Goal: Task Accomplishment & Management: Manage account settings

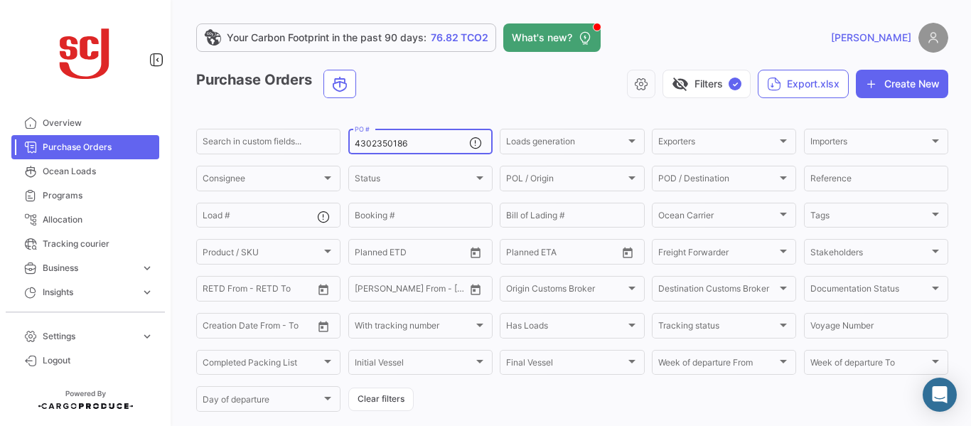
scroll to position [149, 0]
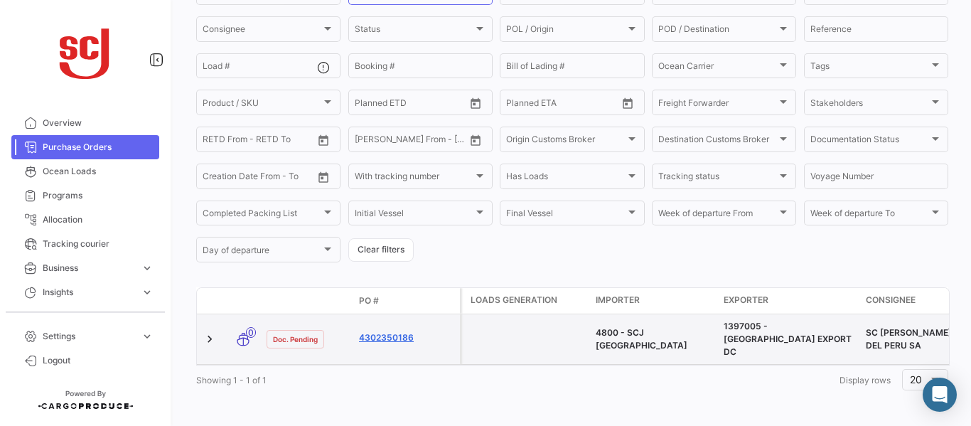
click at [395, 331] on link "4302350186" at bounding box center [406, 337] width 95 height 13
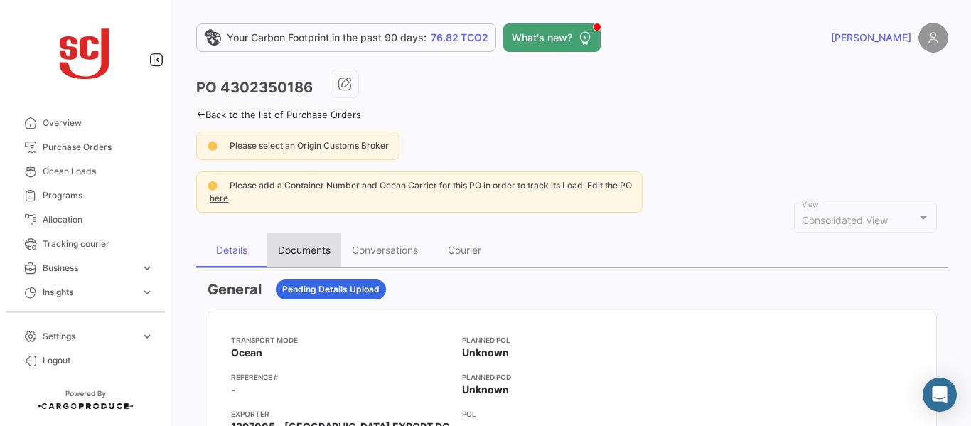
click at [298, 250] on div "Documents" at bounding box center [304, 250] width 53 height 12
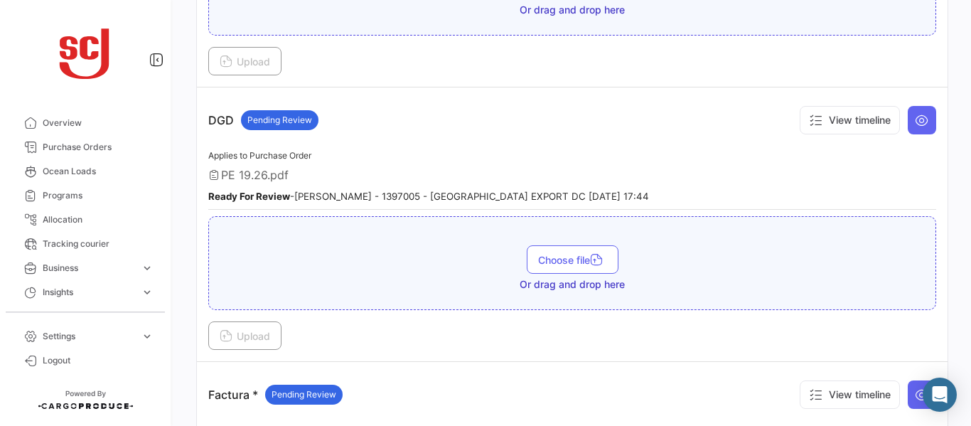
scroll to position [898, 0]
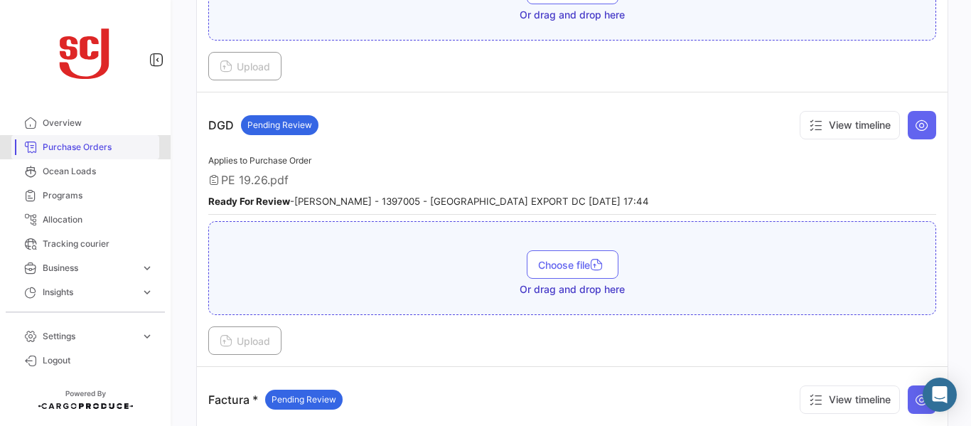
click at [105, 153] on span "Purchase Orders" at bounding box center [98, 147] width 111 height 13
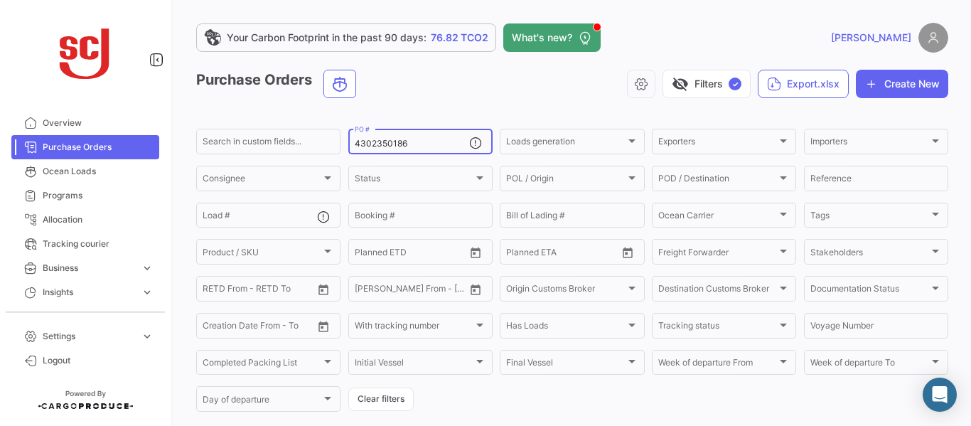
click at [426, 138] on div "4302350186 PO #" at bounding box center [412, 141] width 114 height 28
type input "4302350187"
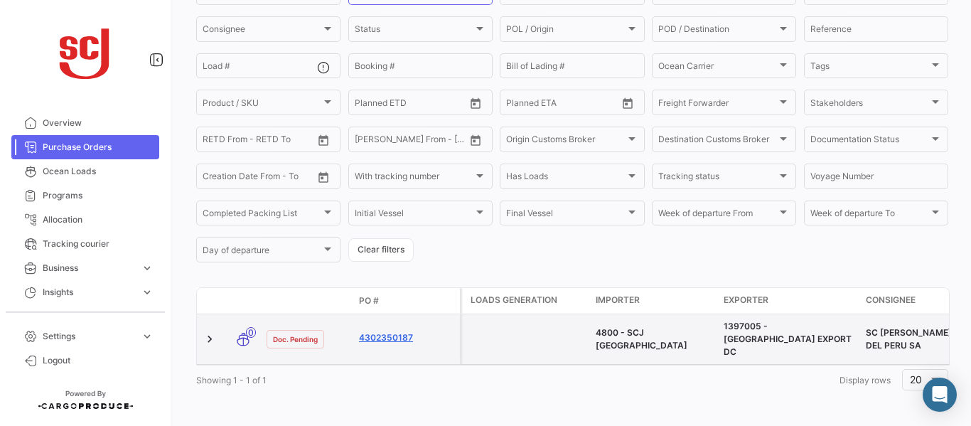
click at [395, 335] on link "4302350187" at bounding box center [406, 337] width 95 height 13
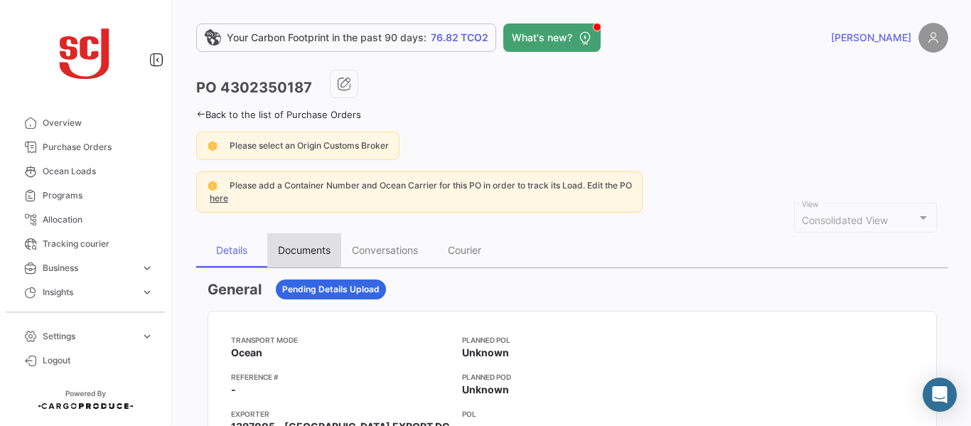
click at [298, 260] on div "Documents" at bounding box center [304, 250] width 74 height 34
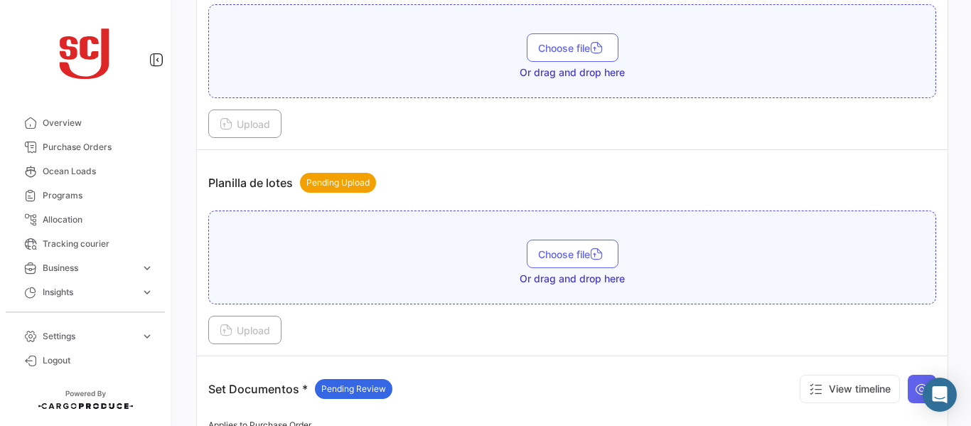
scroll to position [1635, 0]
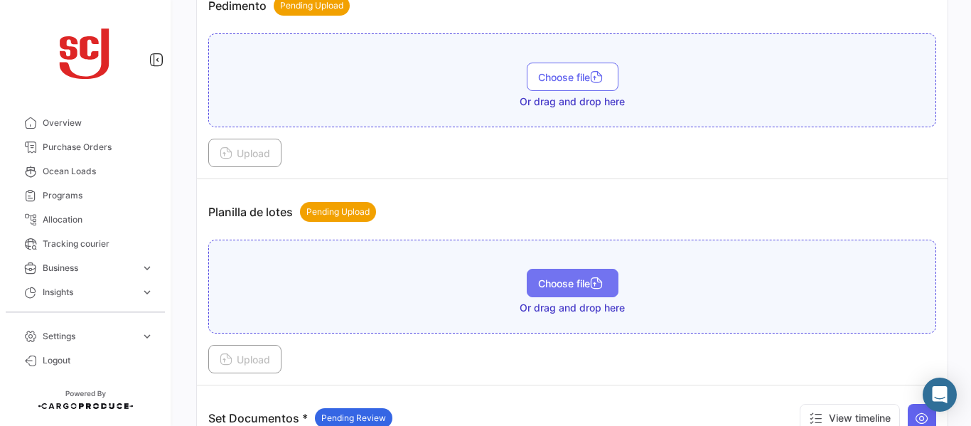
click at [562, 283] on span "Choose file" at bounding box center [572, 283] width 69 height 12
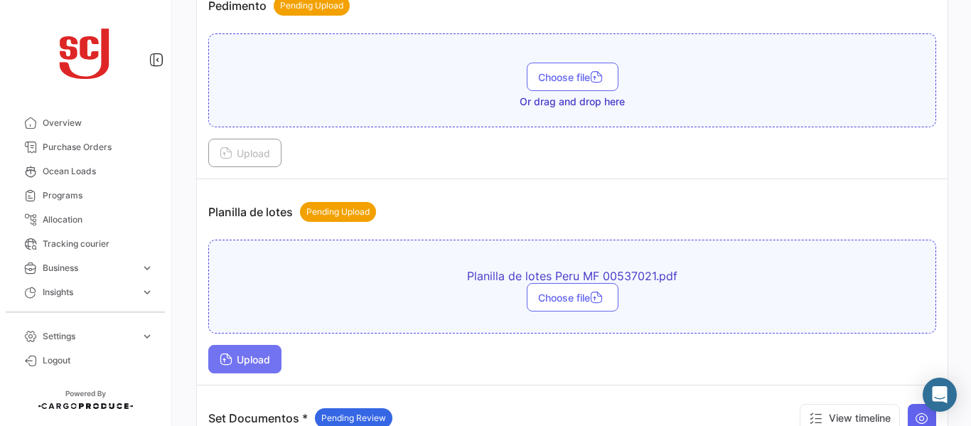
click at [259, 359] on span "Upload" at bounding box center [245, 359] width 50 height 12
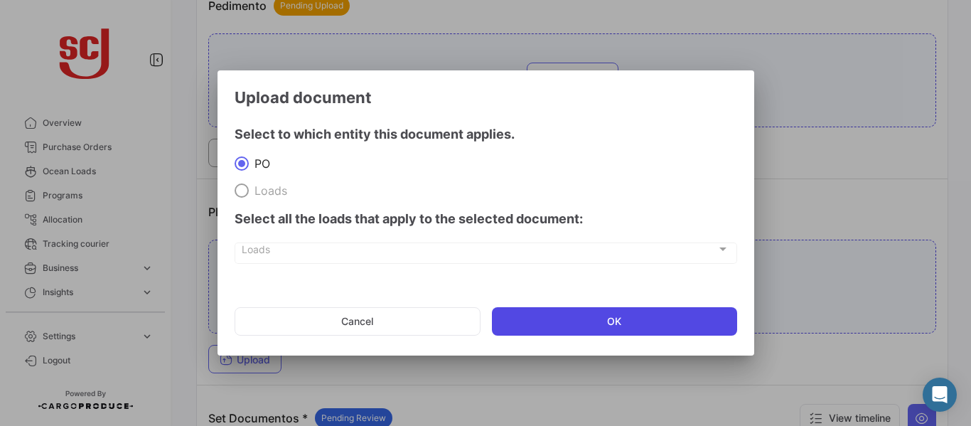
click at [619, 321] on button "OK" at bounding box center [614, 321] width 245 height 28
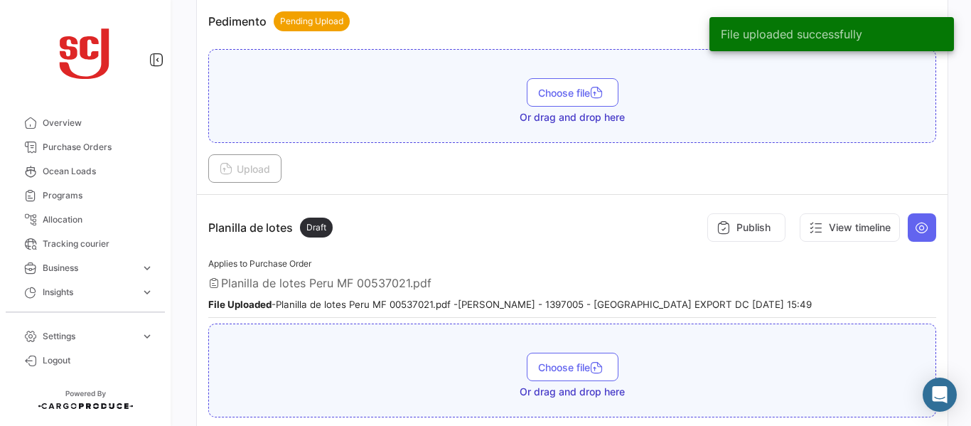
scroll to position [1610, 0]
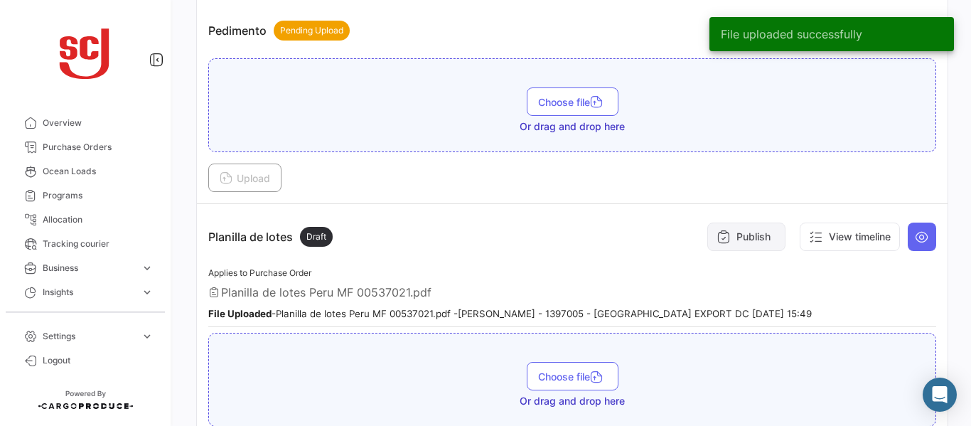
click at [739, 238] on button "Publish" at bounding box center [746, 237] width 78 height 28
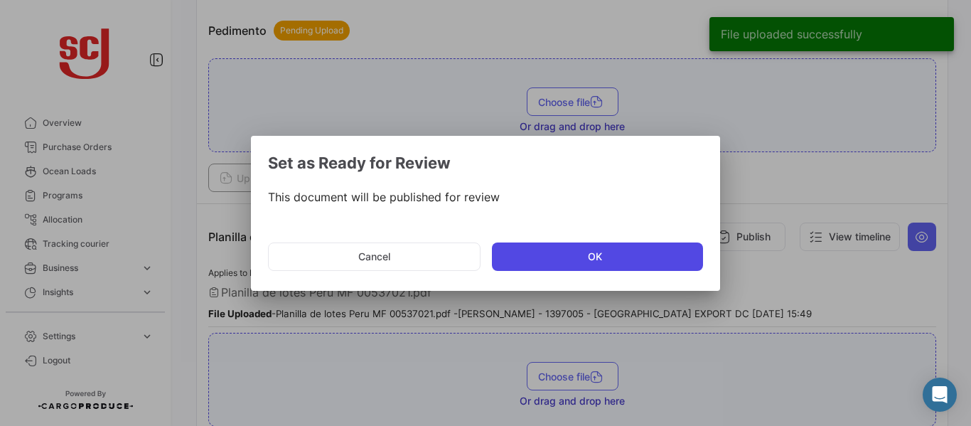
click at [572, 263] on button "OK" at bounding box center [597, 256] width 211 height 28
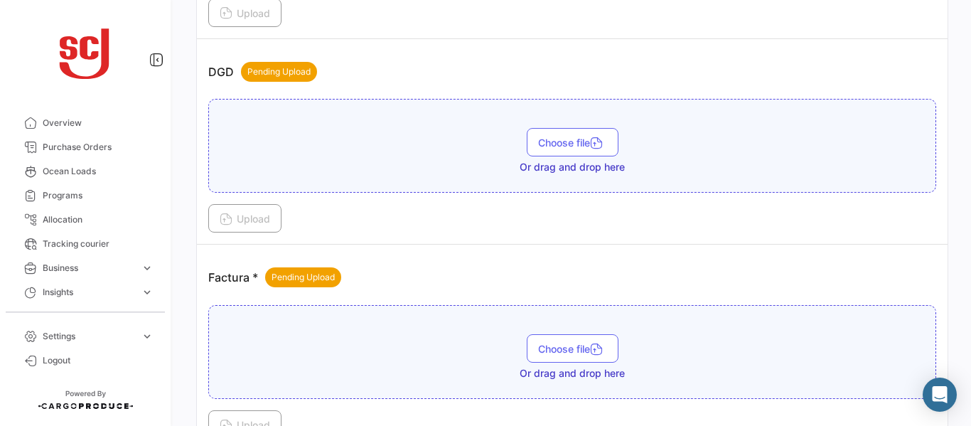
scroll to position [939, 0]
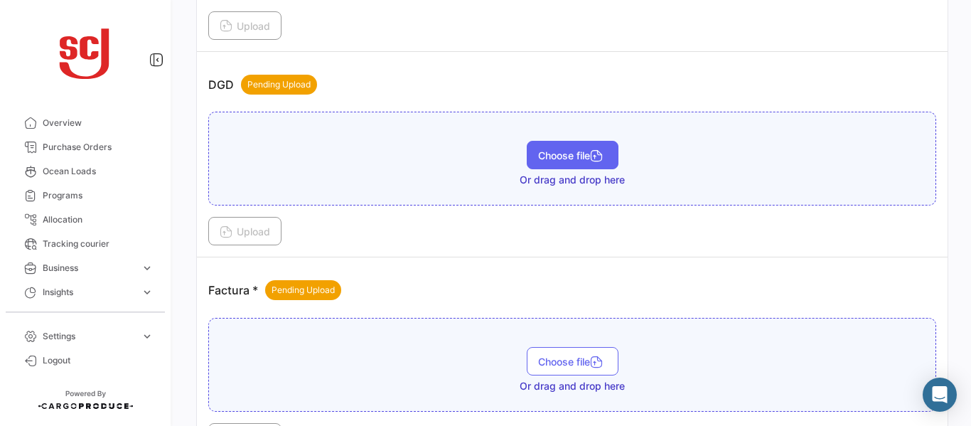
click at [572, 151] on span "Choose file" at bounding box center [572, 155] width 69 height 12
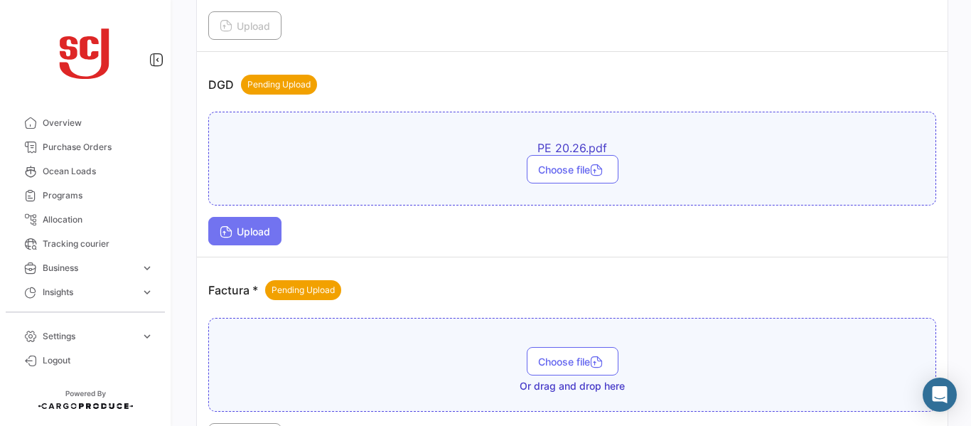
click at [246, 237] on span "Upload" at bounding box center [245, 231] width 50 height 12
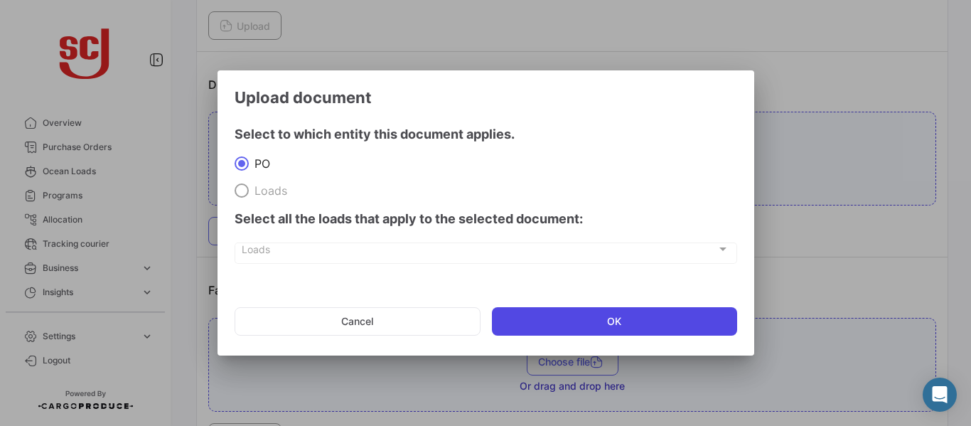
click at [544, 318] on button "OK" at bounding box center [614, 321] width 245 height 28
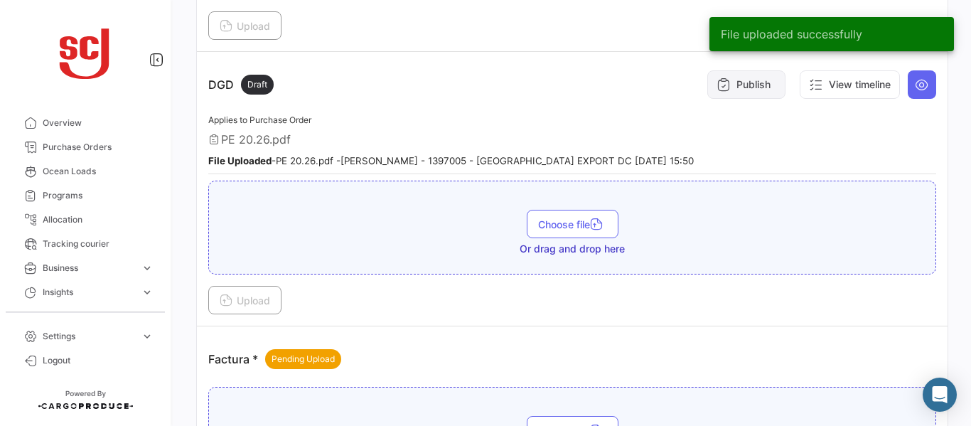
click at [732, 80] on button "Publish" at bounding box center [746, 84] width 78 height 28
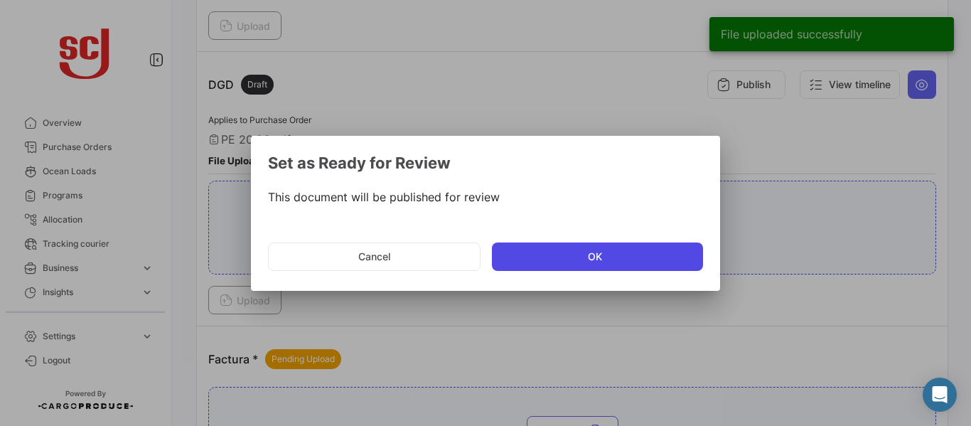
click at [569, 252] on button "OK" at bounding box center [597, 256] width 211 height 28
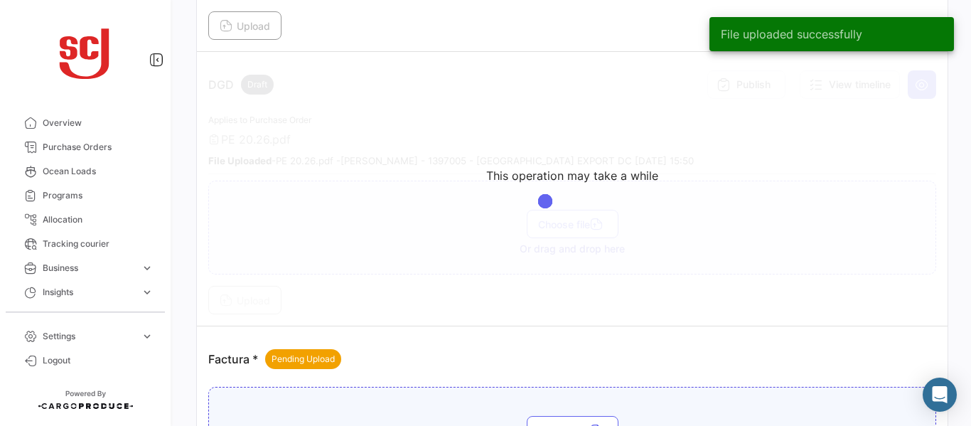
drag, startPoint x: 963, startPoint y: 192, endPoint x: 963, endPoint y: 272, distance: 80.3
click at [963, 272] on div "Your Carbon Footprint in the past 90 days: 76.82 TCO2 What's new? [PERSON_NAME]…" at bounding box center [572, 213] width 798 height 426
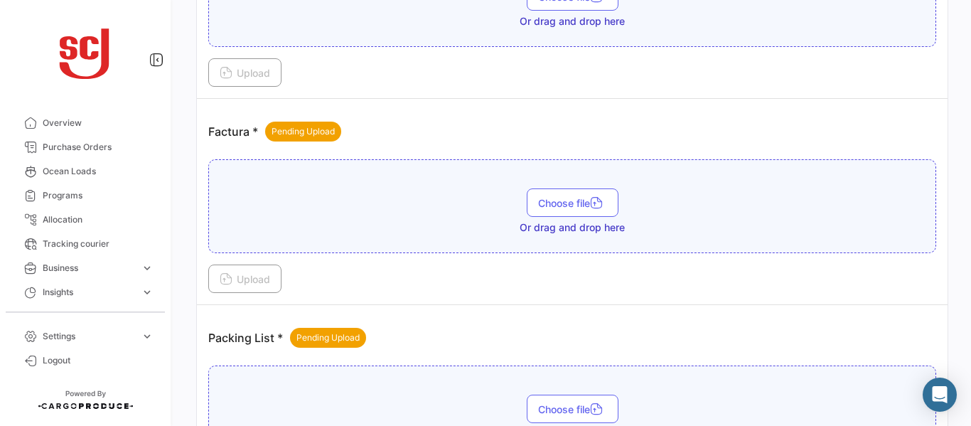
scroll to position [1192, 0]
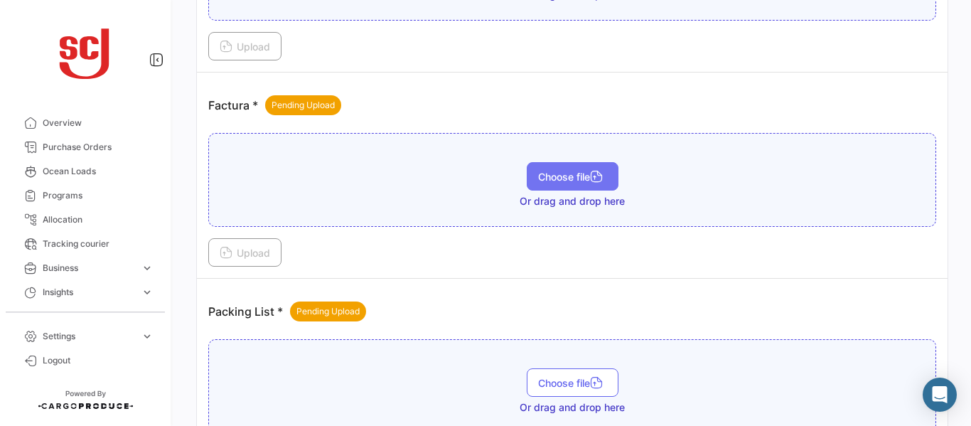
click at [550, 169] on button "Choose file" at bounding box center [573, 176] width 92 height 28
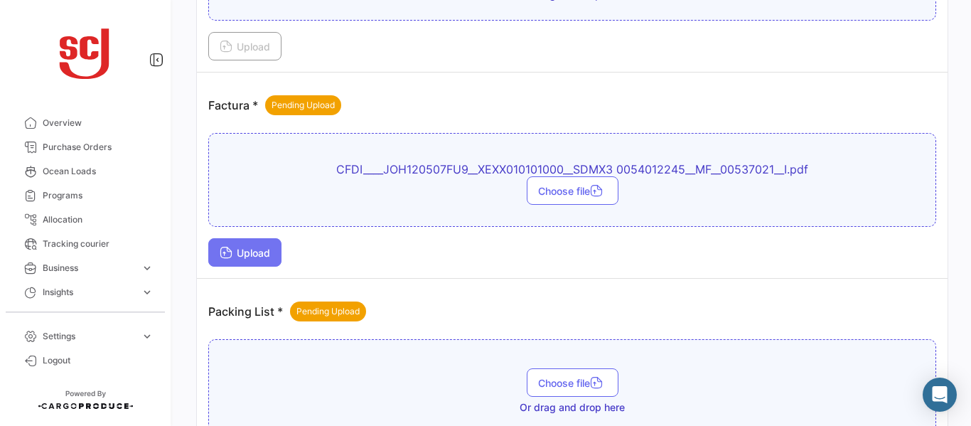
click at [260, 248] on span "Upload" at bounding box center [245, 253] width 50 height 12
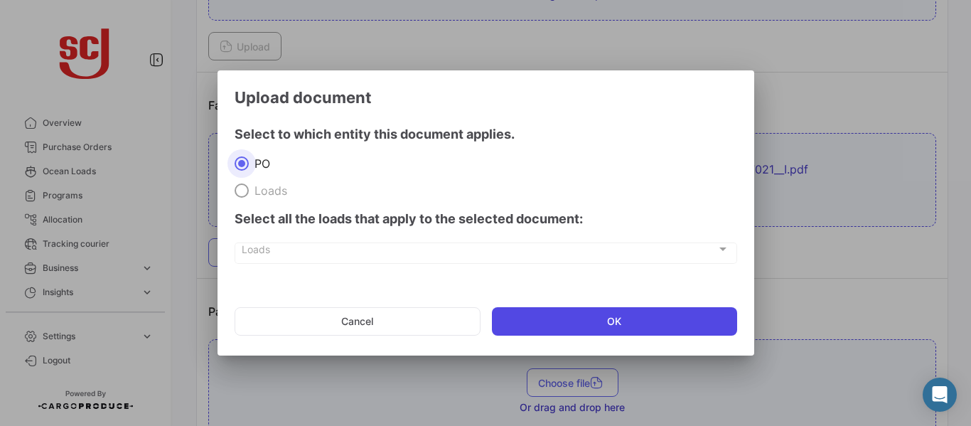
click at [641, 326] on button "OK" at bounding box center [614, 321] width 245 height 28
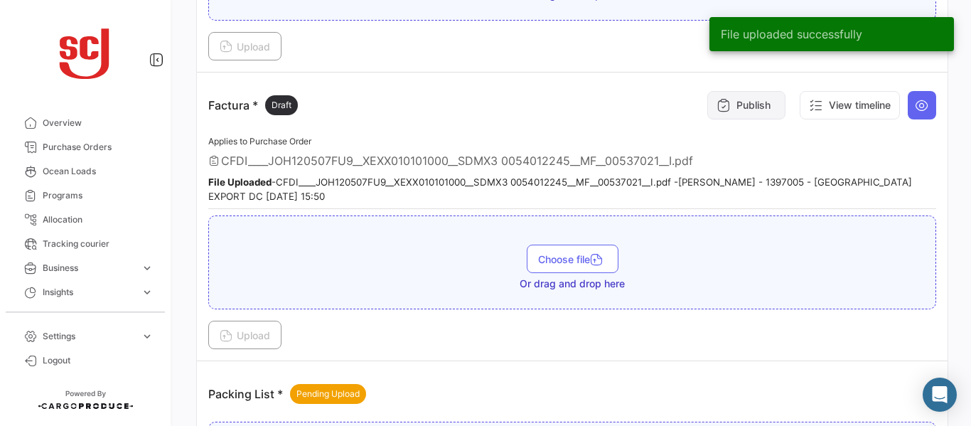
click at [717, 107] on icon at bounding box center [724, 105] width 14 height 14
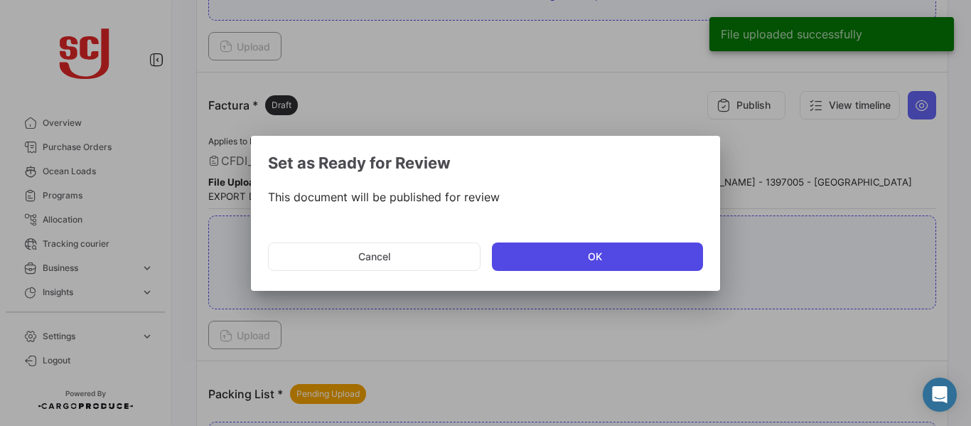
click at [530, 254] on button "OK" at bounding box center [597, 256] width 211 height 28
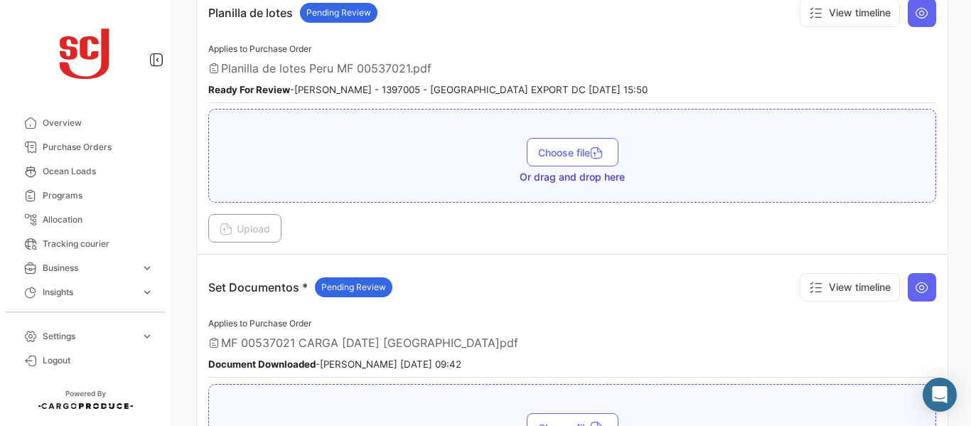
scroll to position [1958, 0]
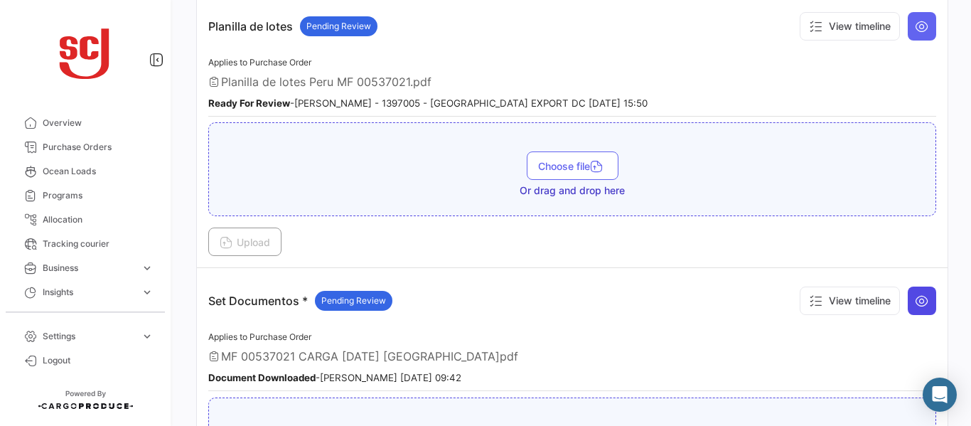
click at [921, 304] on icon at bounding box center [922, 301] width 14 height 14
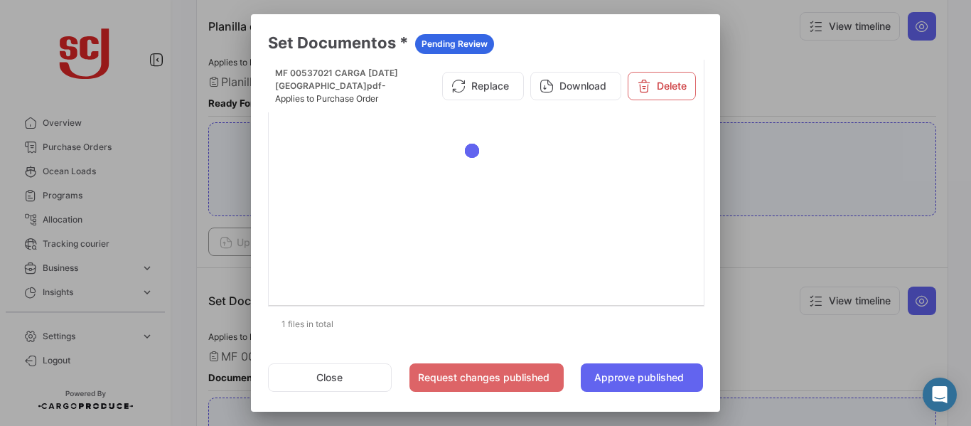
scroll to position [6, 0]
drag, startPoint x: 786, startPoint y: 326, endPoint x: 789, endPoint y: 378, distance: 51.3
click at [789, 378] on div at bounding box center [485, 213] width 971 height 426
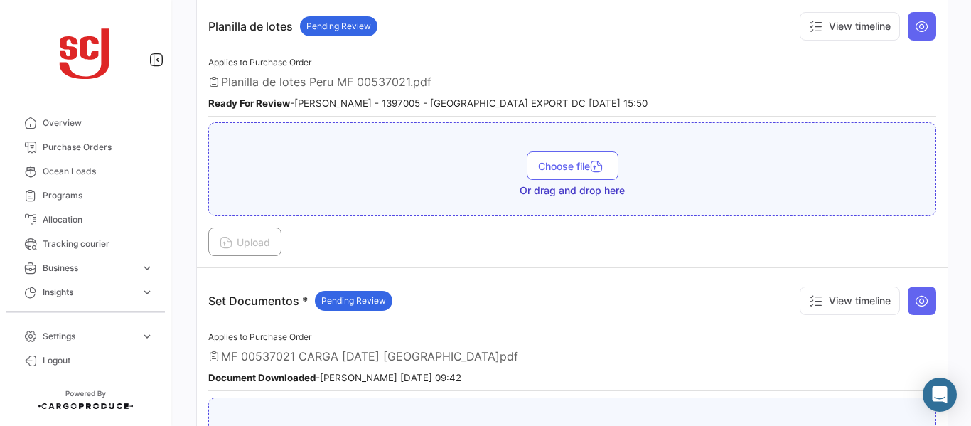
click at [789, 378] on div "Document Downloaded - [PERSON_NAME] [DATE] 09:42" at bounding box center [572, 377] width 728 height 14
click at [826, 306] on button "View timeline" at bounding box center [850, 301] width 100 height 28
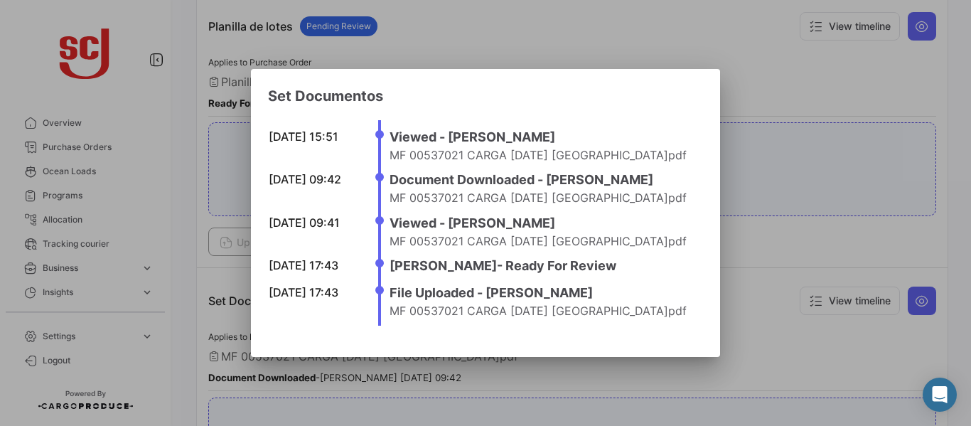
click at [786, 324] on div at bounding box center [485, 213] width 971 height 426
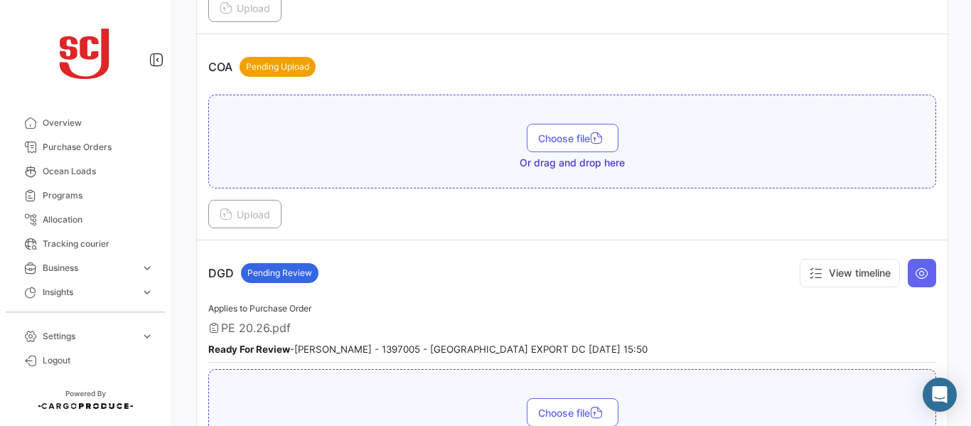
scroll to position [741, 0]
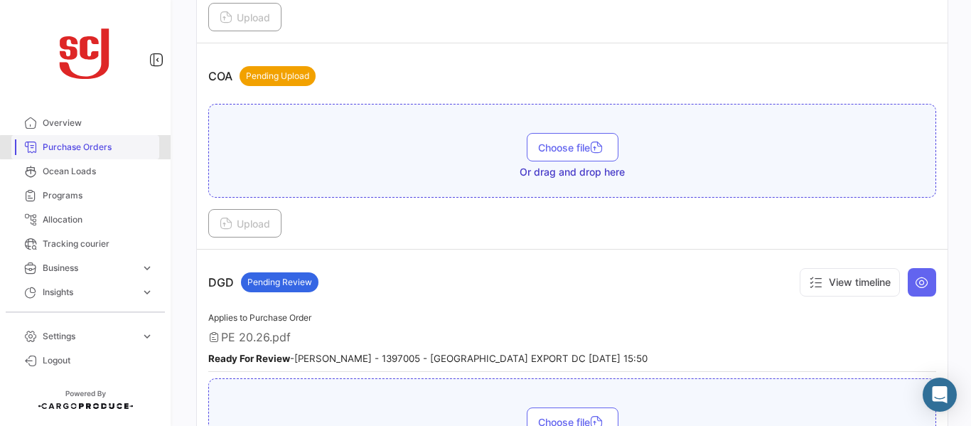
click at [87, 147] on span "Purchase Orders" at bounding box center [98, 147] width 111 height 13
